Goal: Information Seeking & Learning: Learn about a topic

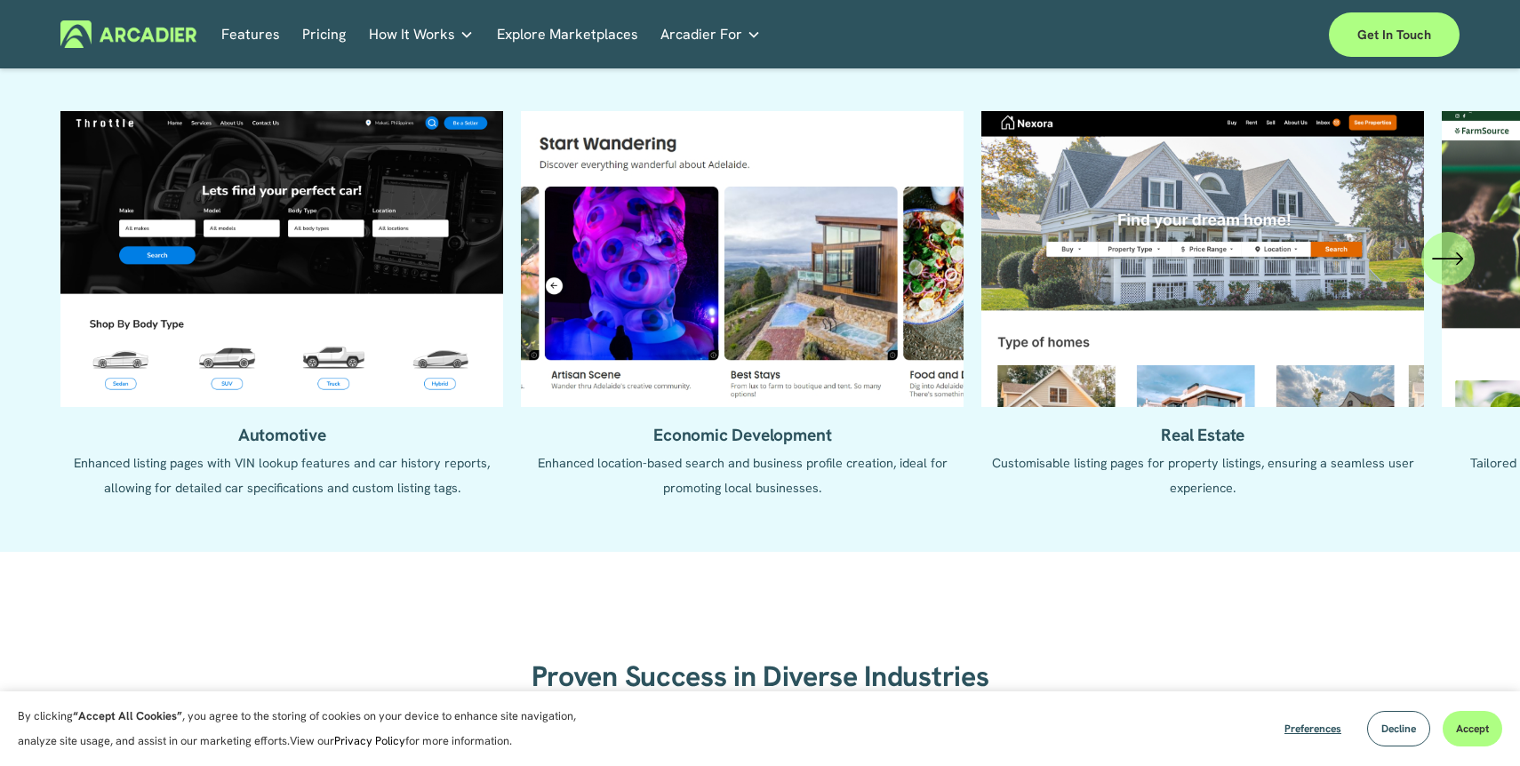
scroll to position [1817, 0]
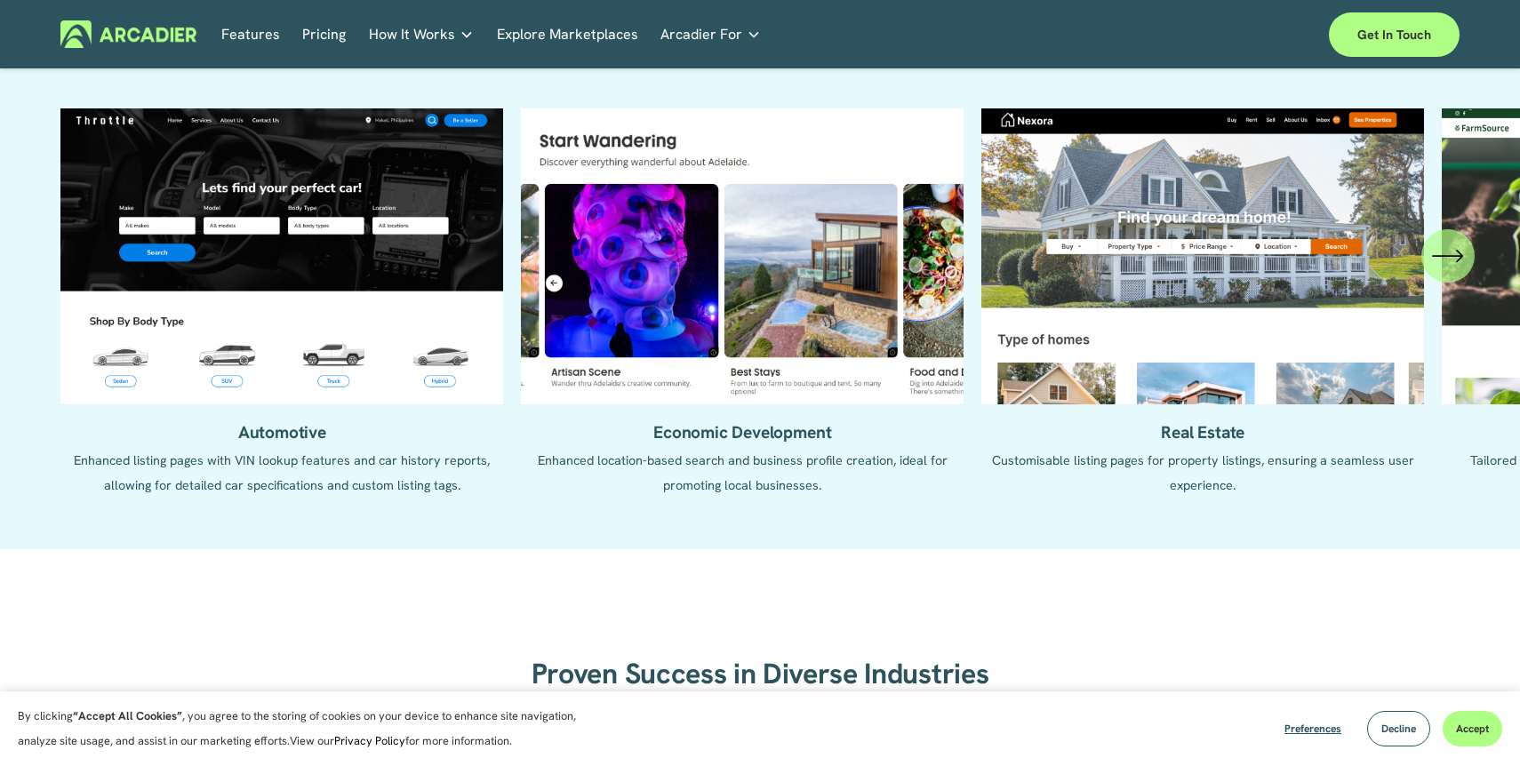
click at [1457, 271] on div "\a \a \a Next\a \a" at bounding box center [1447, 255] width 53 height 53
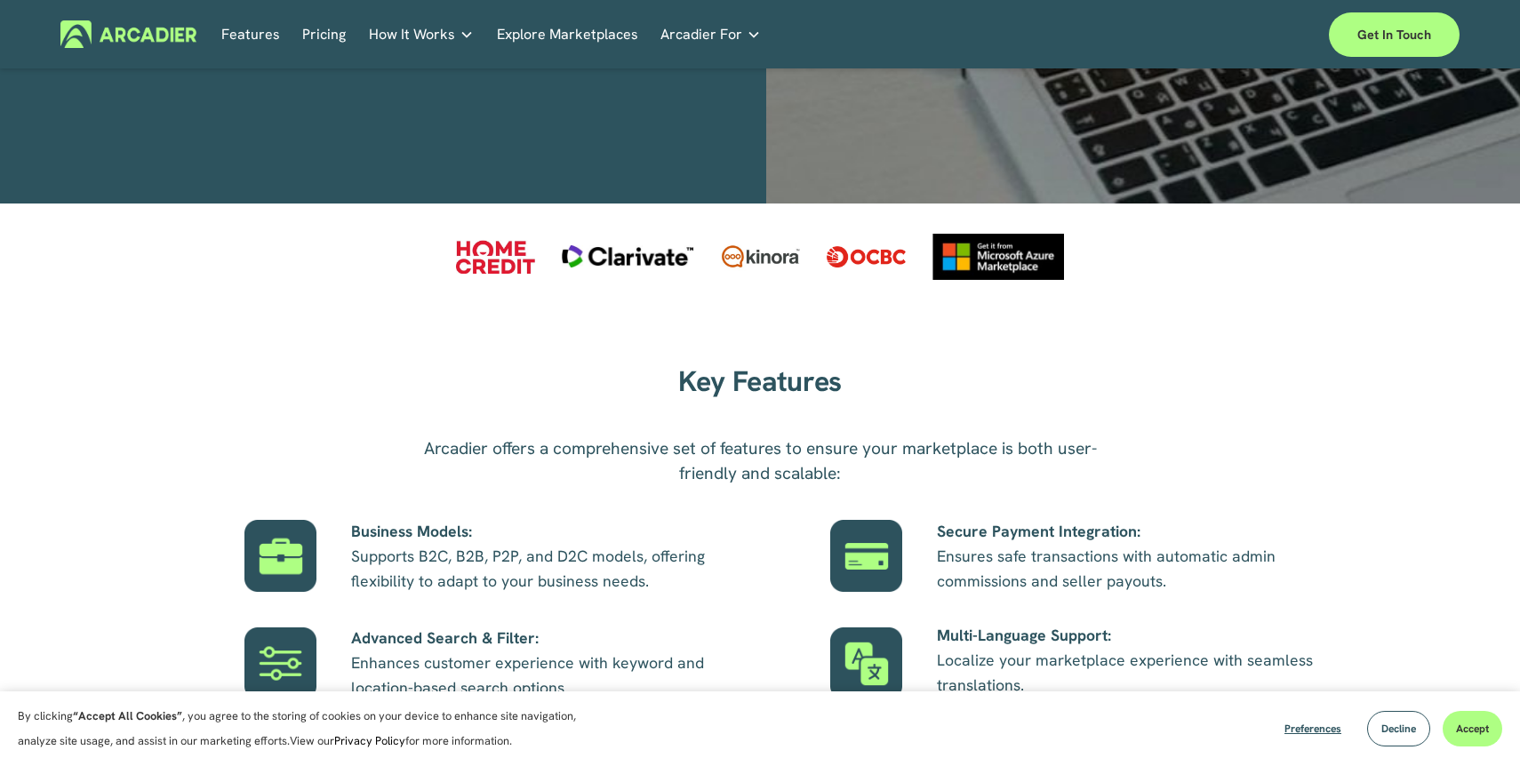
scroll to position [0, 0]
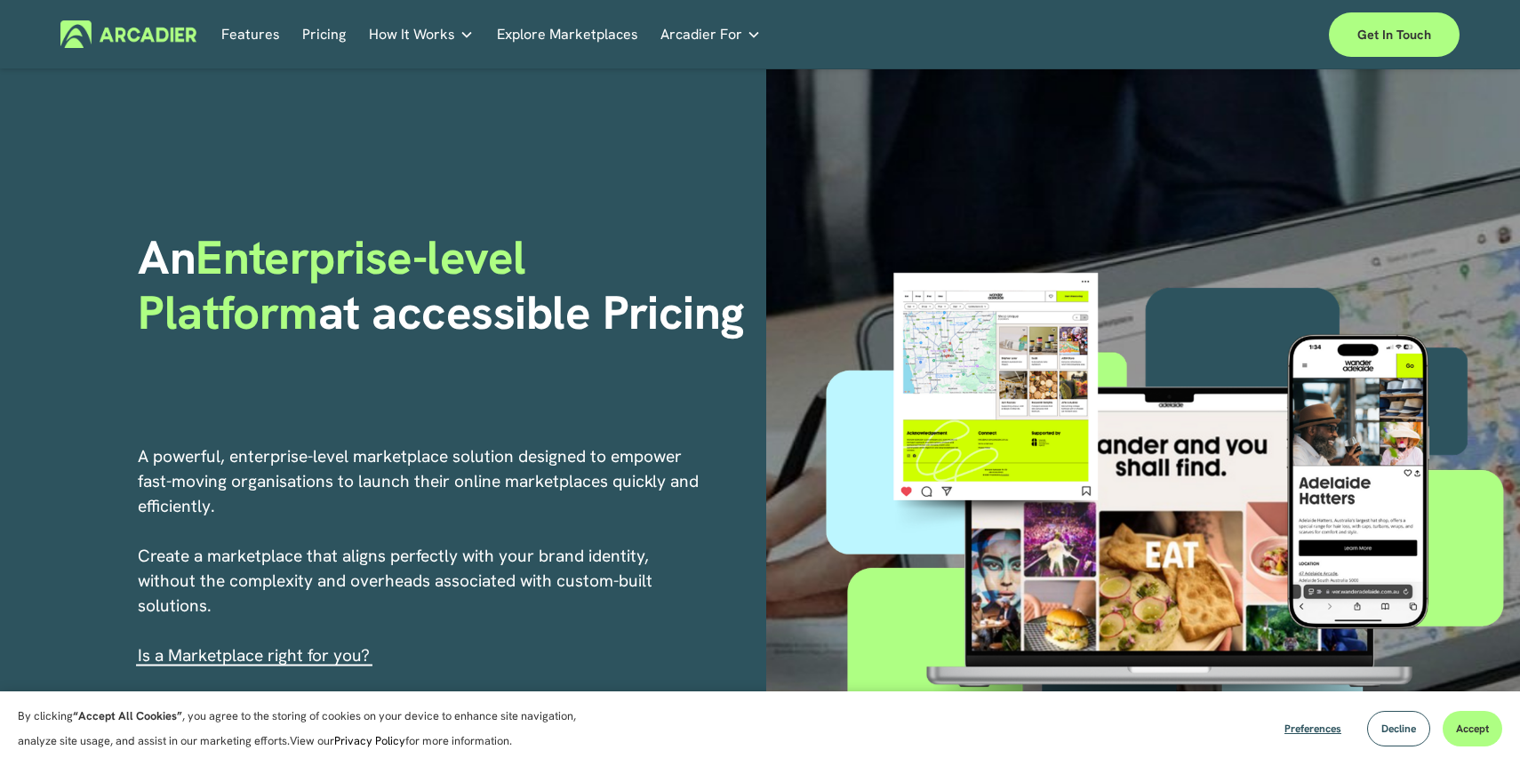
click at [315, 30] on link "Pricing" at bounding box center [324, 34] width 44 height 28
